Goal: Task Accomplishment & Management: Use online tool/utility

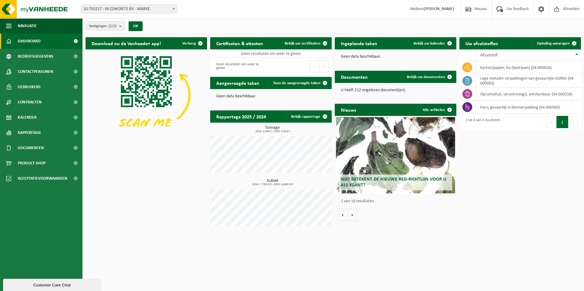
click at [371, 181] on span "Wat betekent de nieuwe RED-richtlijn voor u als klant?" at bounding box center [394, 182] width 106 height 11
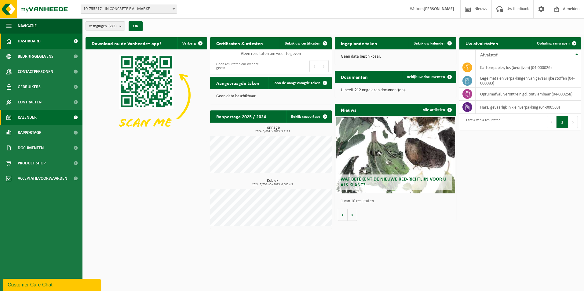
click at [35, 120] on span "Kalender" at bounding box center [27, 117] width 19 height 15
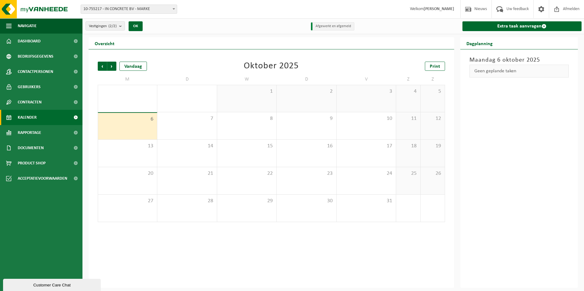
click at [164, 9] on span "10-755217 - IN CONCRETE BV - MARKE" at bounding box center [129, 9] width 96 height 9
select select "117068"
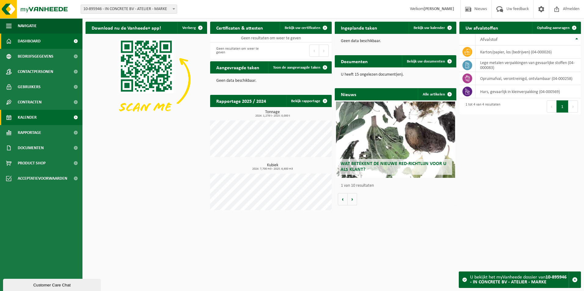
click at [39, 120] on link "Kalender" at bounding box center [41, 117] width 82 height 15
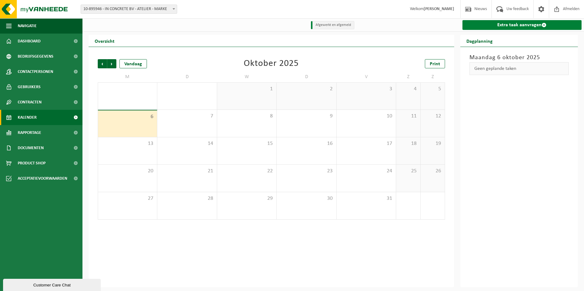
click at [504, 27] on link "Extra taak aanvragen" at bounding box center [521, 25] width 119 height 10
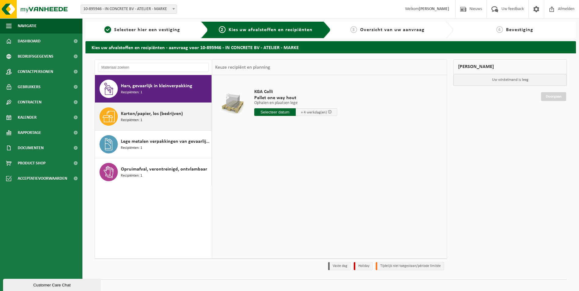
click at [164, 114] on span "Karton/papier, los (bedrijven)" at bounding box center [152, 113] width 62 height 7
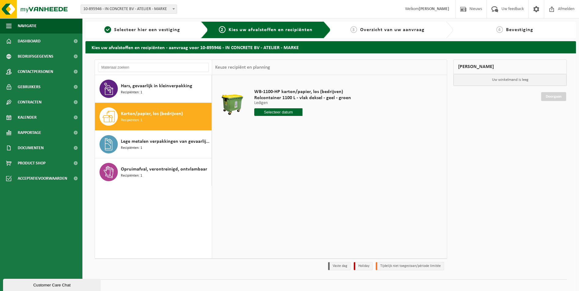
click at [278, 110] on input "text" at bounding box center [278, 112] width 49 height 8
click at [280, 155] on div "8" at bounding box center [281, 157] width 11 height 10
type input "Van 2025-10-08"
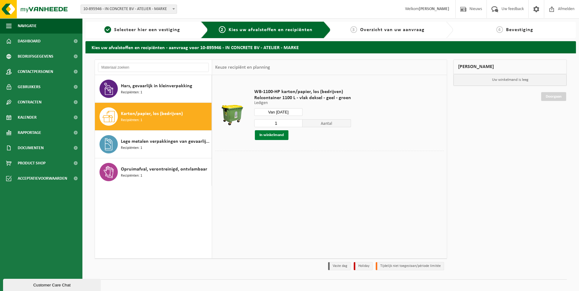
click at [279, 135] on button "In winkelmand" at bounding box center [272, 135] width 34 height 10
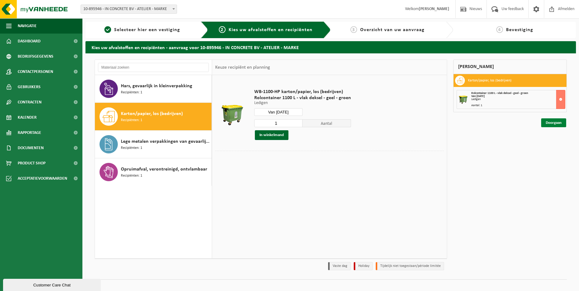
click at [554, 122] on link "Doorgaan" at bounding box center [554, 123] width 25 height 9
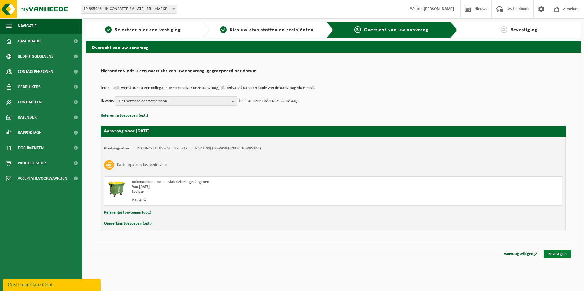
click at [556, 253] on link "Bevestigen" at bounding box center [557, 254] width 27 height 9
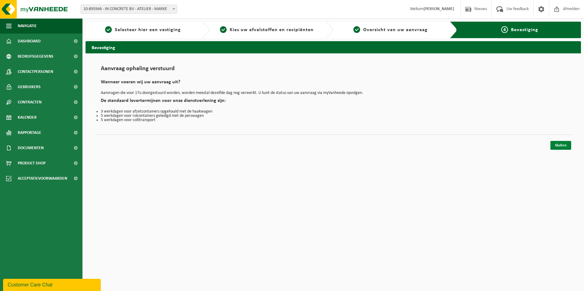
click at [559, 146] on link "Sluiten" at bounding box center [560, 145] width 21 height 9
